Goal: Navigation & Orientation: Go to known website

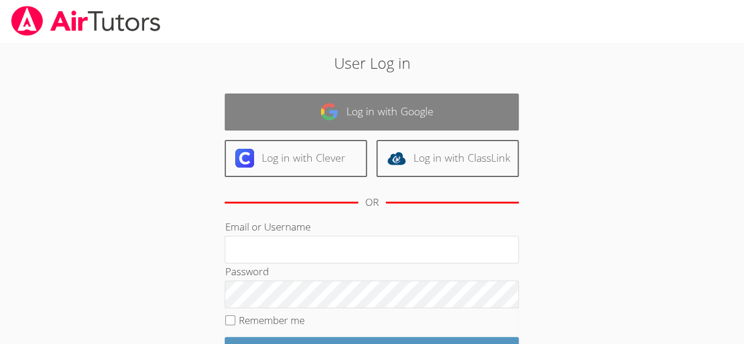
click at [445, 117] on link "Log in with Google" at bounding box center [372, 112] width 294 height 37
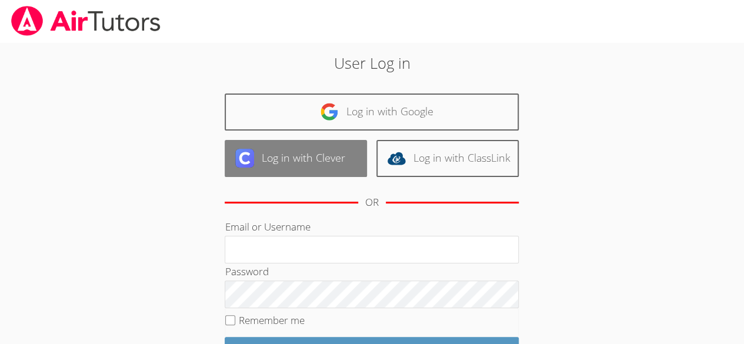
click at [288, 169] on link "Log in with Clever" at bounding box center [296, 158] width 142 height 37
click at [294, 162] on link "Log in with Clever" at bounding box center [296, 158] width 142 height 37
click at [301, 155] on link "Log in with Clever" at bounding box center [296, 158] width 142 height 37
